Goal: Information Seeking & Learning: Learn about a topic

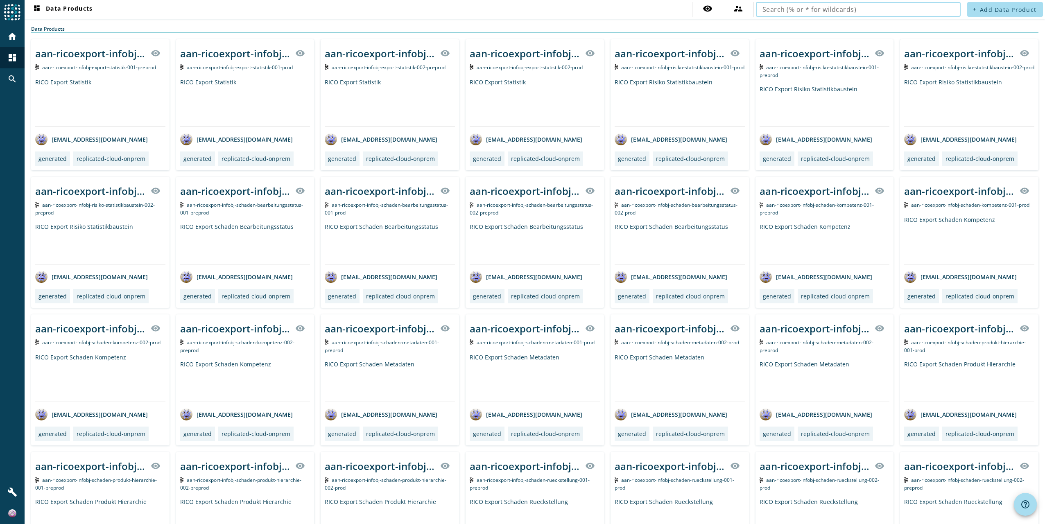
click at [851, 13] on input "text" at bounding box center [859, 10] width 192 height 10
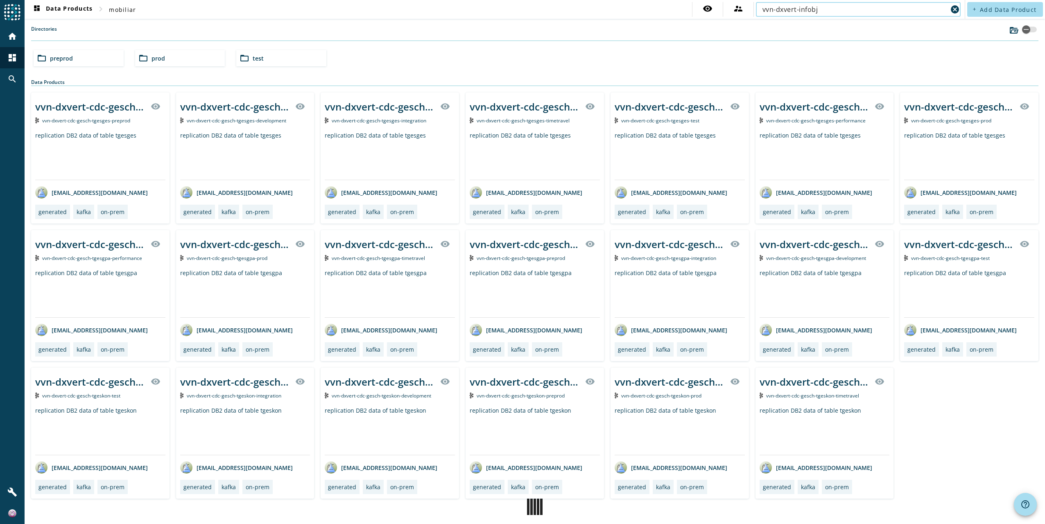
type input "vvn-dxvert-infobj"
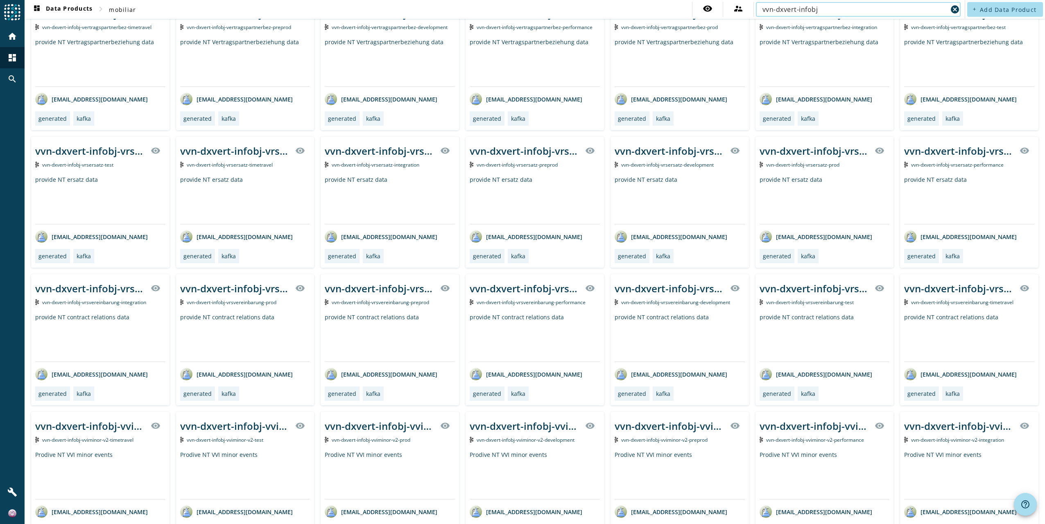
scroll to position [394, 0]
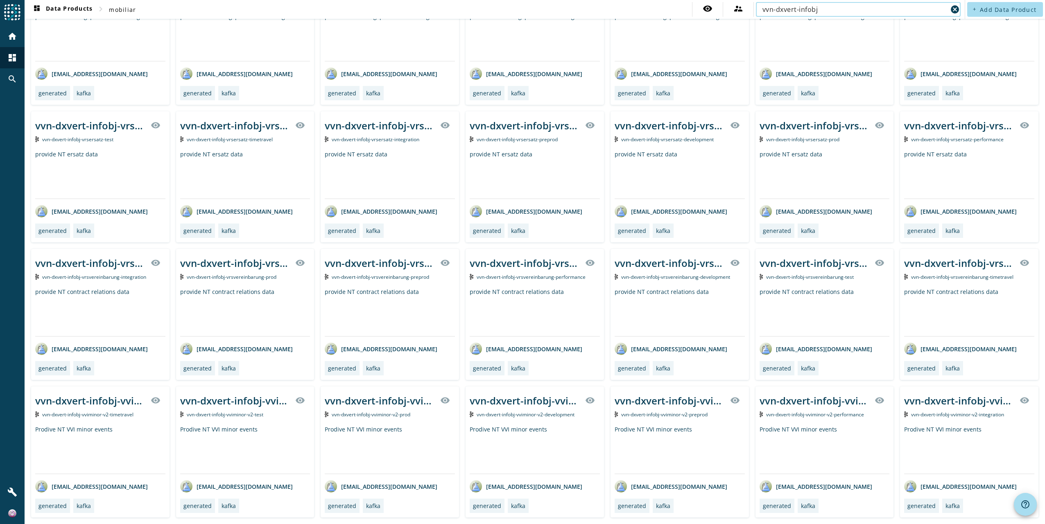
click at [394, 276] on span "vvn-dxvert-infobj-vrsvereinbarung-preprod" at bounding box center [380, 277] width 97 height 7
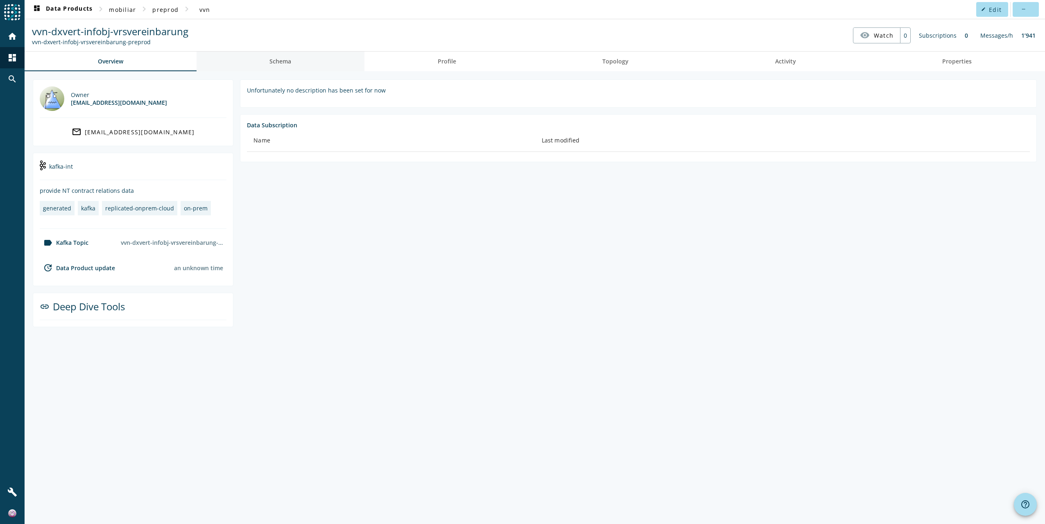
click at [281, 62] on span "Schema" at bounding box center [281, 62] width 22 height 6
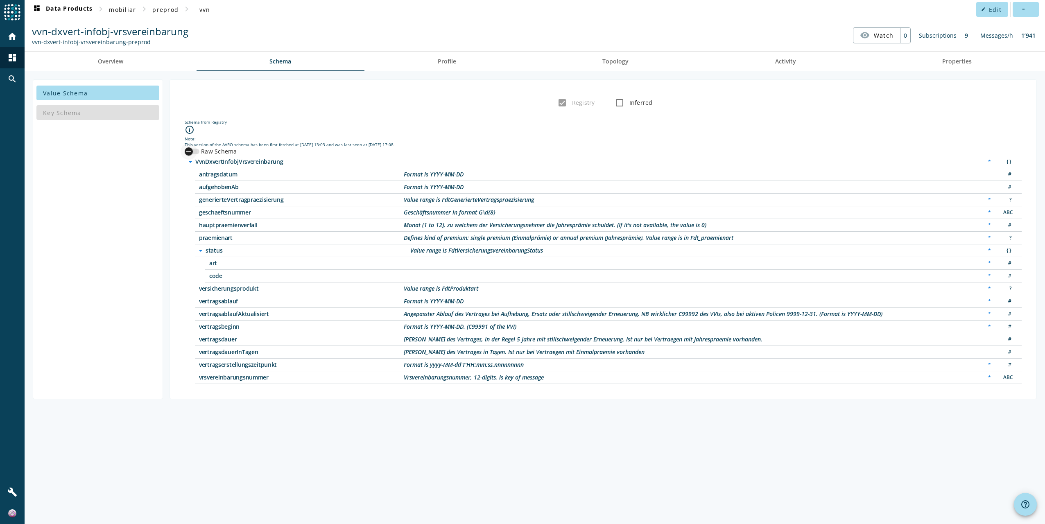
click at [195, 152] on div "button" at bounding box center [189, 151] width 16 height 16
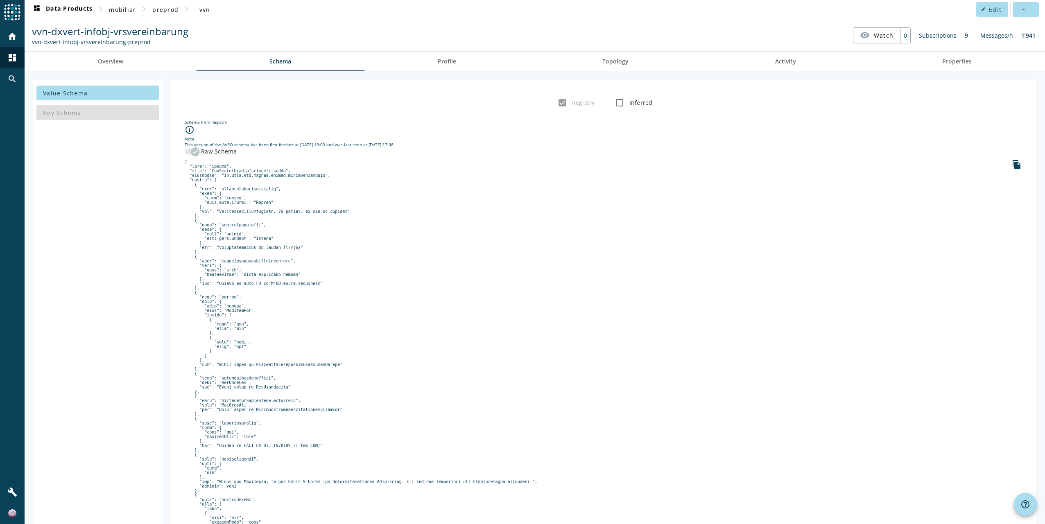
click at [195, 150] on icon "button" at bounding box center [195, 151] width 7 height 7
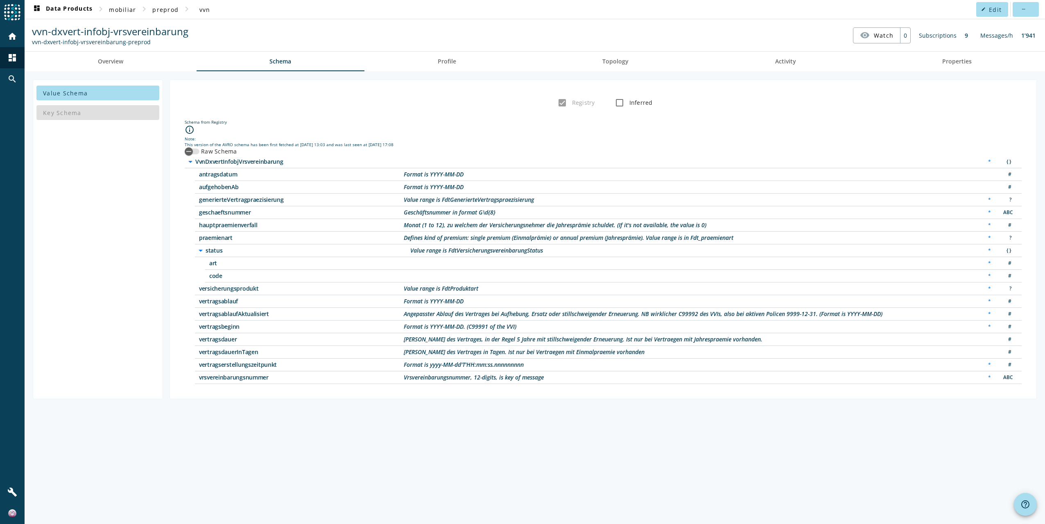
click at [73, 112] on div "Key Schema" at bounding box center [97, 113] width 123 height 20
click at [455, 62] on span "Profile" at bounding box center [447, 62] width 18 height 6
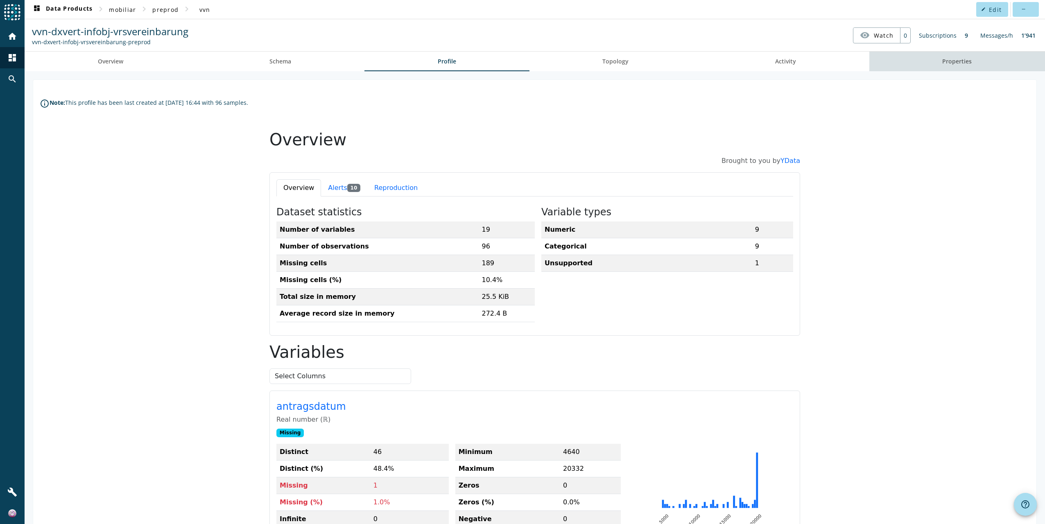
click at [952, 59] on span "Properties" at bounding box center [957, 62] width 29 height 6
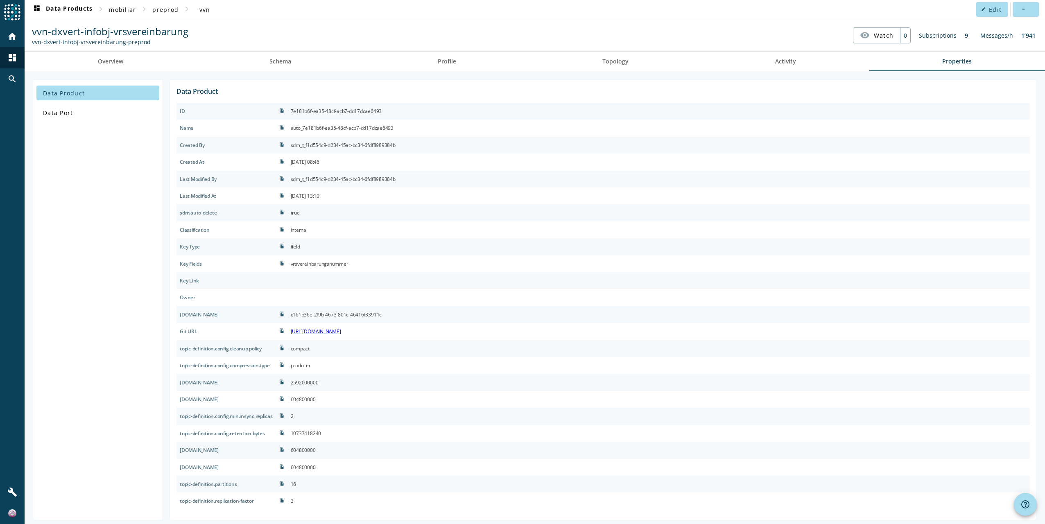
click at [322, 265] on div "vrsvereinbarungsnummer" at bounding box center [320, 264] width 58 height 10
